Goal: Task Accomplishment & Management: Complete application form

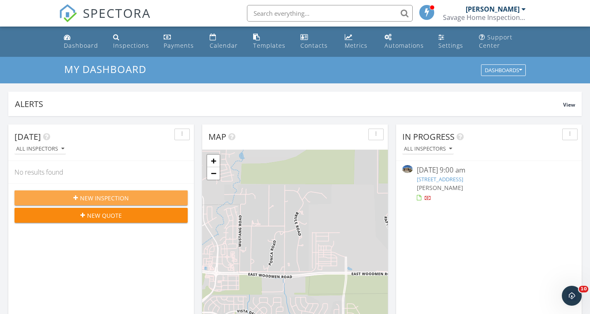
click at [99, 197] on span "New Inspection" at bounding box center [104, 198] width 49 height 9
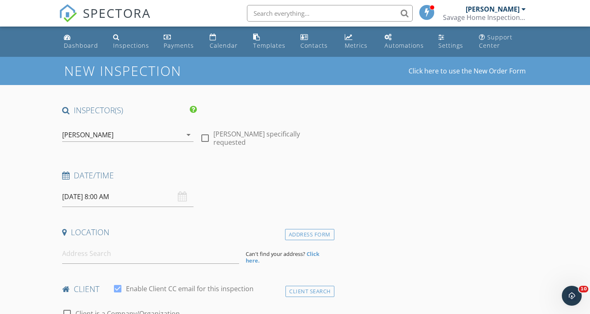
click at [87, 198] on input "[DATE] 8:00 AM" at bounding box center [127, 197] width 131 height 20
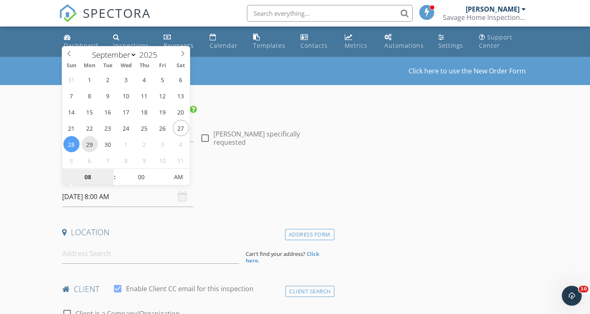
type input "09/29/2025 8:00 AM"
type input "09"
type input "09/29/2025 9:00 AM"
click at [110, 171] on span at bounding box center [111, 173] width 6 height 8
type input "10"
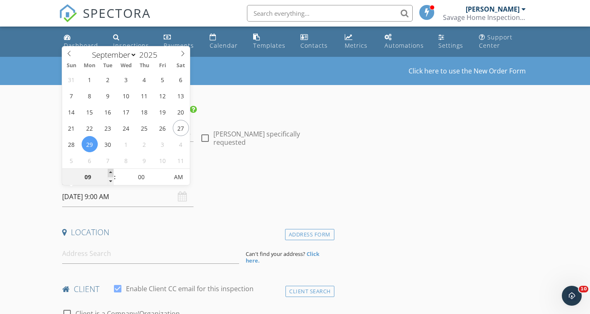
type input "09/29/2025 10:00 AM"
click at [110, 171] on span at bounding box center [111, 173] width 6 height 8
type input "11"
type input "09/29/2025 11:00 AM"
click at [110, 171] on span at bounding box center [111, 173] width 6 height 8
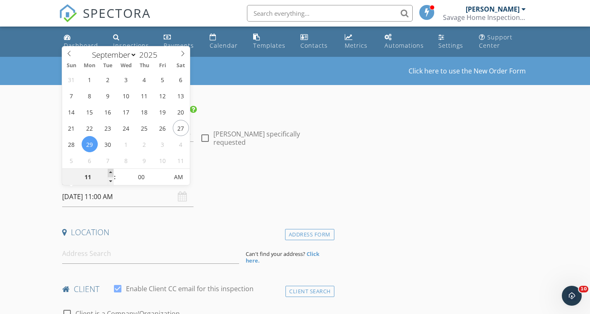
type input "12"
type input "09/29/2025 12:00 PM"
click at [110, 171] on span at bounding box center [111, 173] width 6 height 8
type input "01"
type input "09/29/2025 1:00 PM"
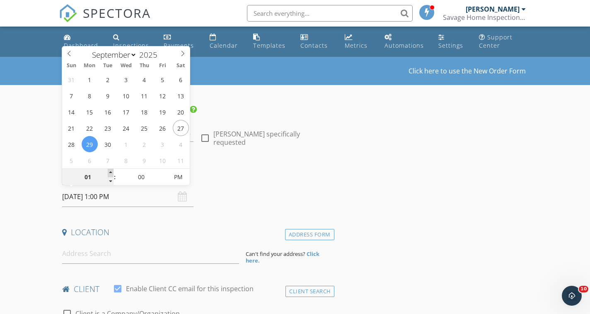
click at [110, 171] on span at bounding box center [111, 173] width 6 height 8
type input "02"
type input "09/29/2025 2:00 PM"
click at [109, 172] on span at bounding box center [111, 173] width 6 height 8
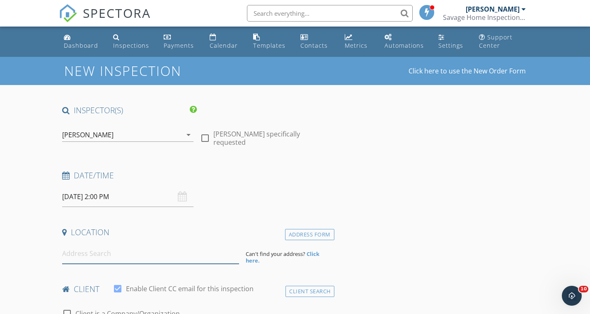
click at [90, 255] on input at bounding box center [150, 253] width 177 height 20
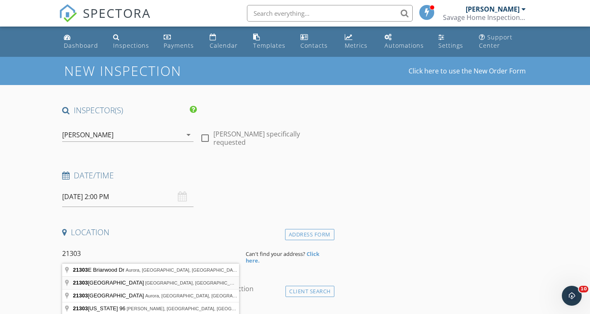
type input "21303 East 44th Avenue, Denver, CO, USA"
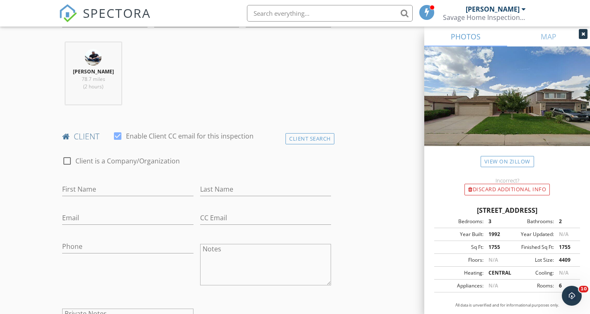
scroll to position [324, 0]
type input "Samantha"
type input "Norris"
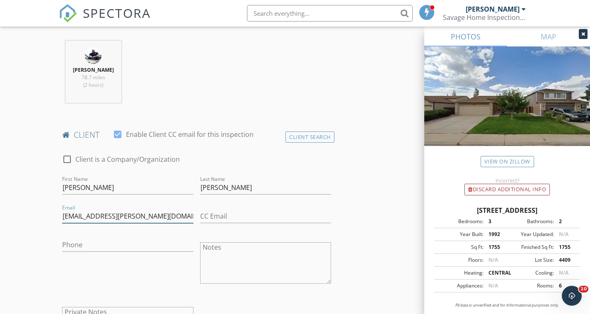
click at [86, 216] on input "samantthac.norris@gmail.com" at bounding box center [127, 216] width 131 height 14
type input "samanthac.norris@gmail.com"
type input "720-621-0440"
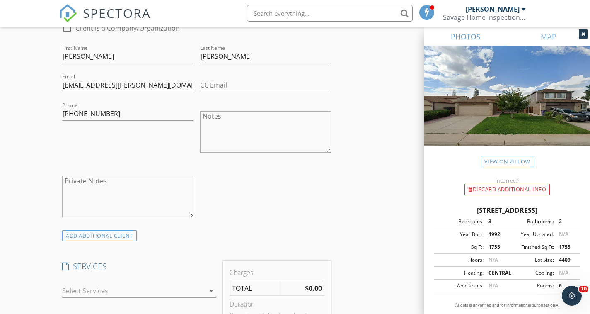
scroll to position [464, 0]
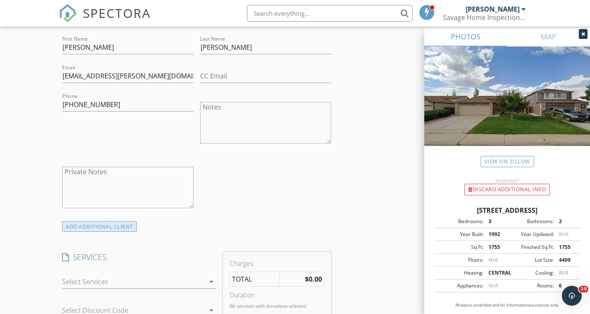
click at [93, 227] on div "ADD ADDITIONAL client" at bounding box center [99, 226] width 75 height 11
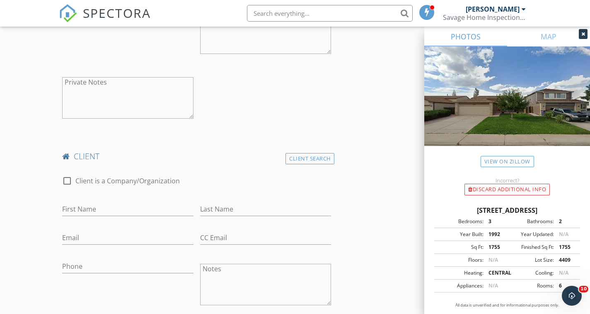
scroll to position [553, 0]
type input "Cedric"
type input "Agomate"
type input "Cedricagomate@gmail.com"
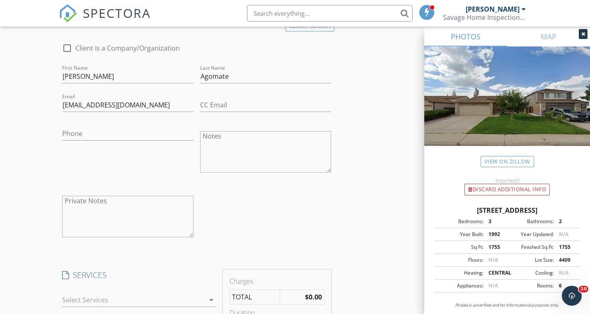
scroll to position [785, 0]
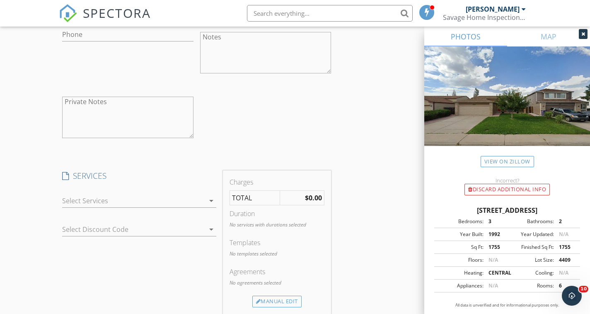
click at [69, 201] on div at bounding box center [133, 200] width 143 height 13
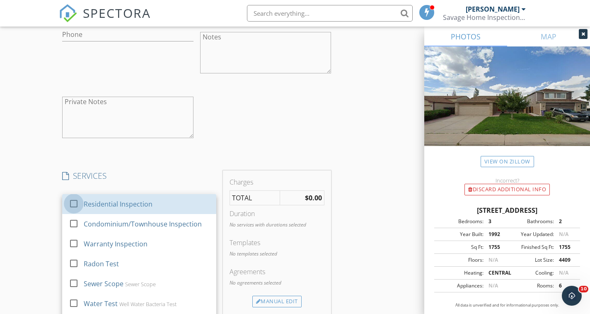
click at [69, 201] on div at bounding box center [74, 203] width 14 height 14
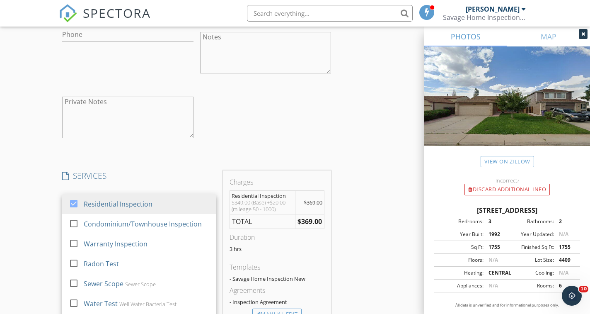
click at [45, 223] on div "New Inspection Click here to use the New Order Form INSPECTOR(S) check_box Cory…" at bounding box center [295, 125] width 590 height 1707
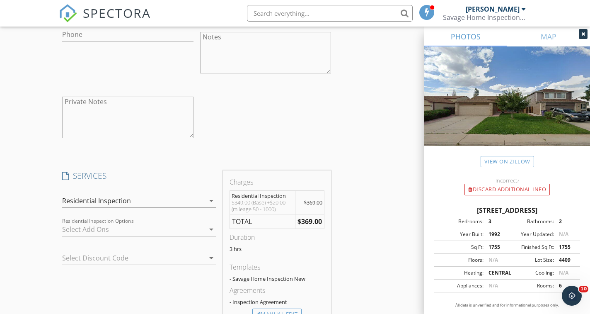
click at [74, 228] on div at bounding box center [133, 229] width 143 height 13
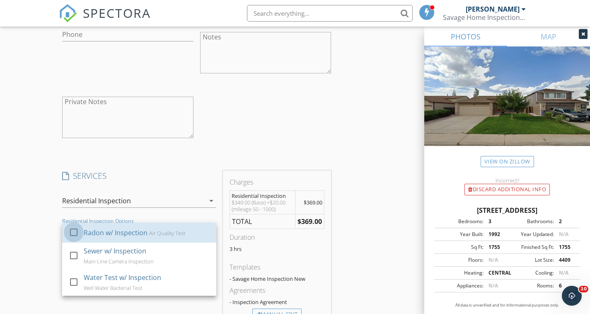
click at [74, 228] on div at bounding box center [74, 232] width 14 height 14
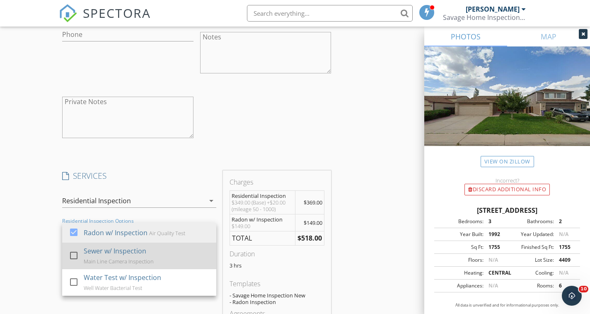
click at [74, 252] on div at bounding box center [74, 255] width 14 height 14
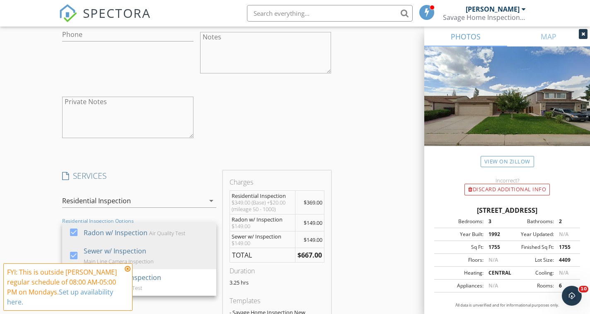
click at [46, 234] on div "New Inspection Click here to use the New Order Form INSPECTOR(S) check_box Cory…" at bounding box center [295, 156] width 590 height 1768
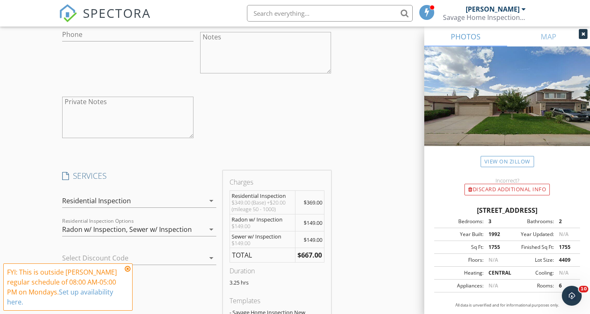
click at [129, 268] on icon at bounding box center [128, 268] width 6 height 7
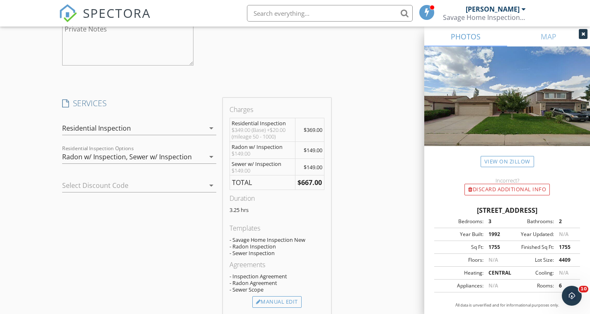
scroll to position [858, 0]
click at [266, 297] on div "Manual Edit" at bounding box center [276, 301] width 49 height 12
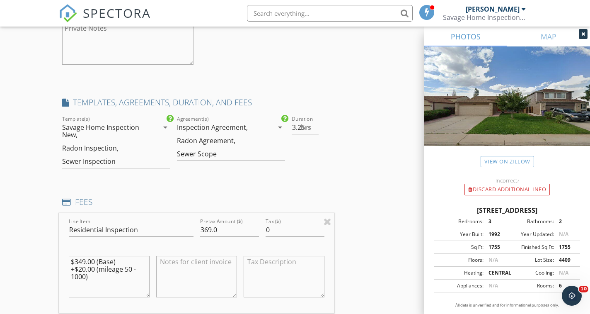
click at [82, 260] on textarea "$349.00 (Base) +$20.00 (mileage 50 - 1000)" at bounding box center [109, 276] width 81 height 41
type textarea "$369.00 (Base) +$20.00 (mileage 50 - 1000)"
click at [209, 228] on input "369.0" at bounding box center [229, 230] width 59 height 14
type input "389.0"
click at [29, 214] on div "New Inspection Click here to use the New Order Form INSPECTOR(S) check_box Cory…" at bounding box center [295, 221] width 590 height 2046
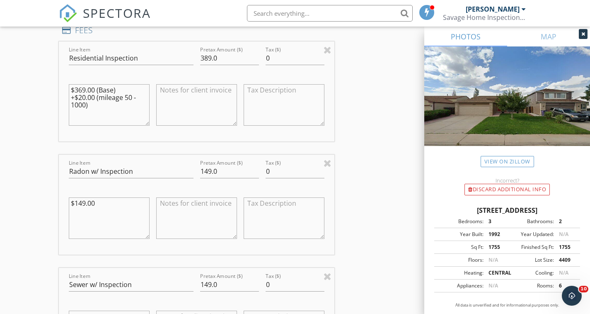
scroll to position [1043, 0]
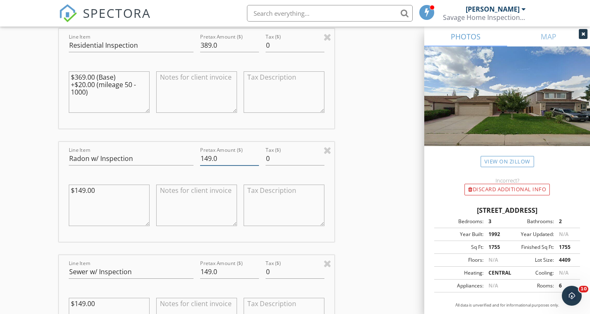
click at [208, 158] on input "149.0" at bounding box center [229, 159] width 59 height 14
type input "159.0"
click at [82, 190] on textarea "$149.00" at bounding box center [109, 204] width 81 height 41
type textarea "$159.00"
click at [31, 190] on div "New Inspection Click here to use the New Order Form INSPECTOR(S) check_box Cory…" at bounding box center [295, 37] width 590 height 2046
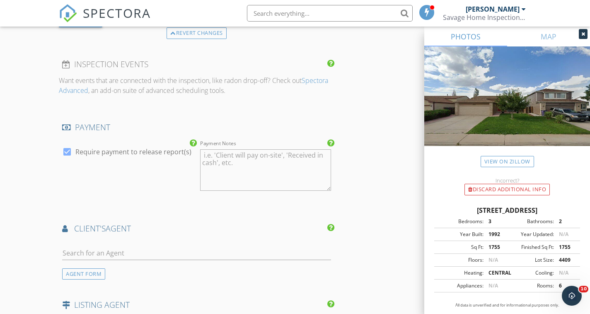
scroll to position [1416, 0]
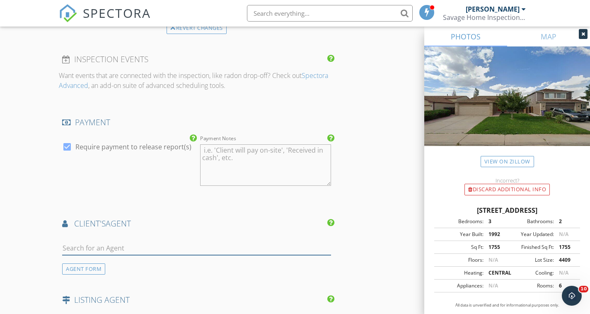
click at [86, 246] on input "text" at bounding box center [196, 248] width 269 height 14
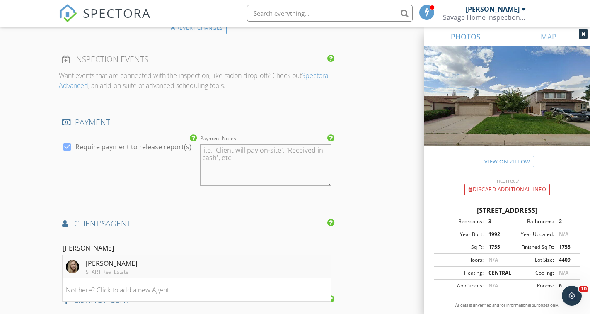
type input "Paxton"
click at [104, 268] on div "START Real Estate" at bounding box center [111, 271] width 51 height 7
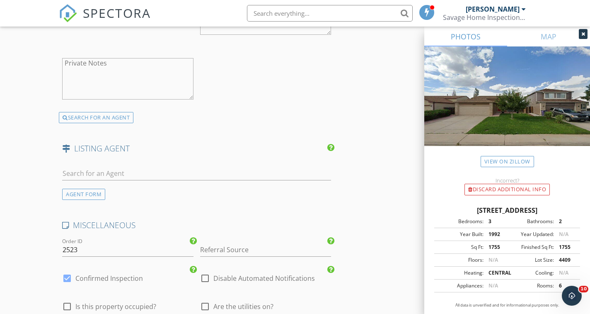
scroll to position [1760, 0]
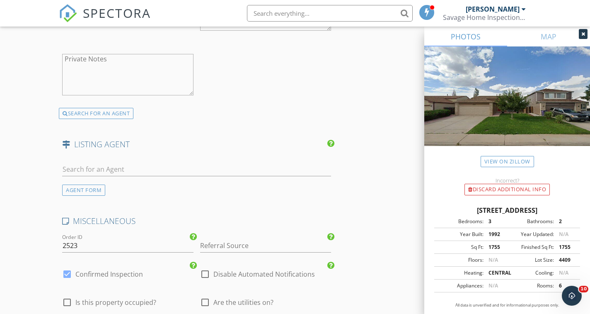
click at [221, 250] on div "Referral Source" at bounding box center [265, 250] width 131 height 22
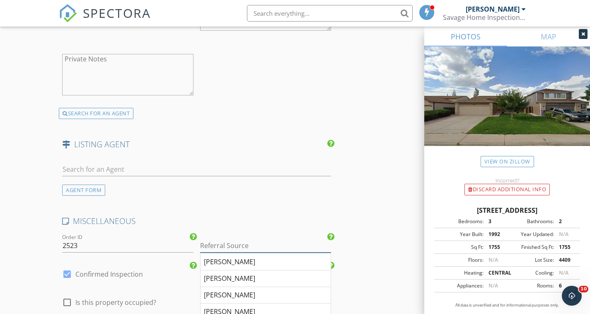
click at [220, 247] on input "Referral Source" at bounding box center [265, 246] width 131 height 14
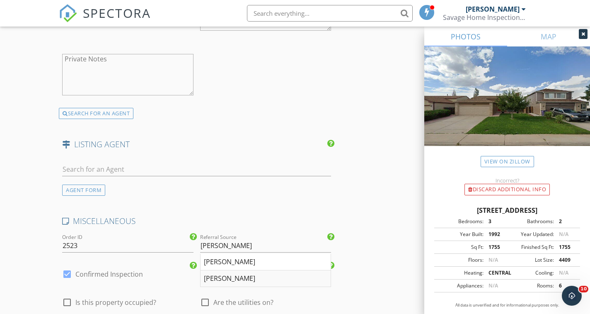
click at [227, 276] on div "Paxton Potter" at bounding box center [266, 278] width 130 height 17
type input "Paxton Potter"
click at [204, 300] on div at bounding box center [205, 302] width 14 height 14
checkbox input "true"
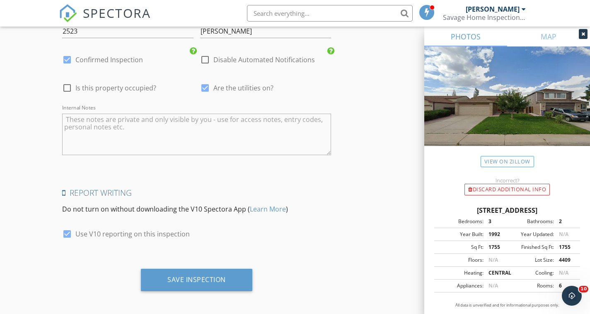
scroll to position [1974, 0]
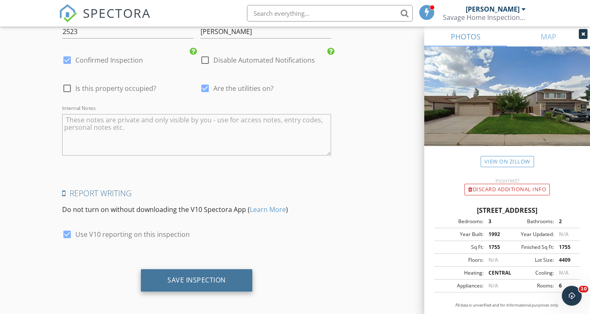
click at [201, 277] on div "Save Inspection" at bounding box center [196, 280] width 58 height 8
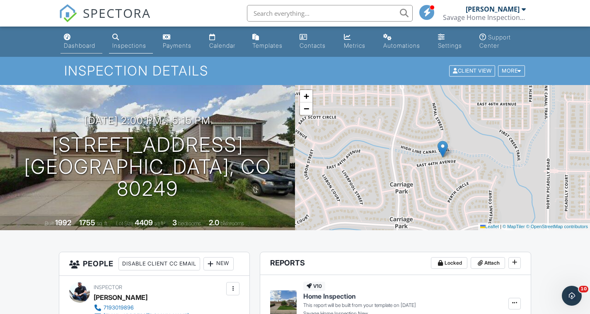
click at [87, 48] on div "Dashboard" at bounding box center [80, 45] width 32 height 7
